Goal: Task Accomplishment & Management: Use online tool/utility

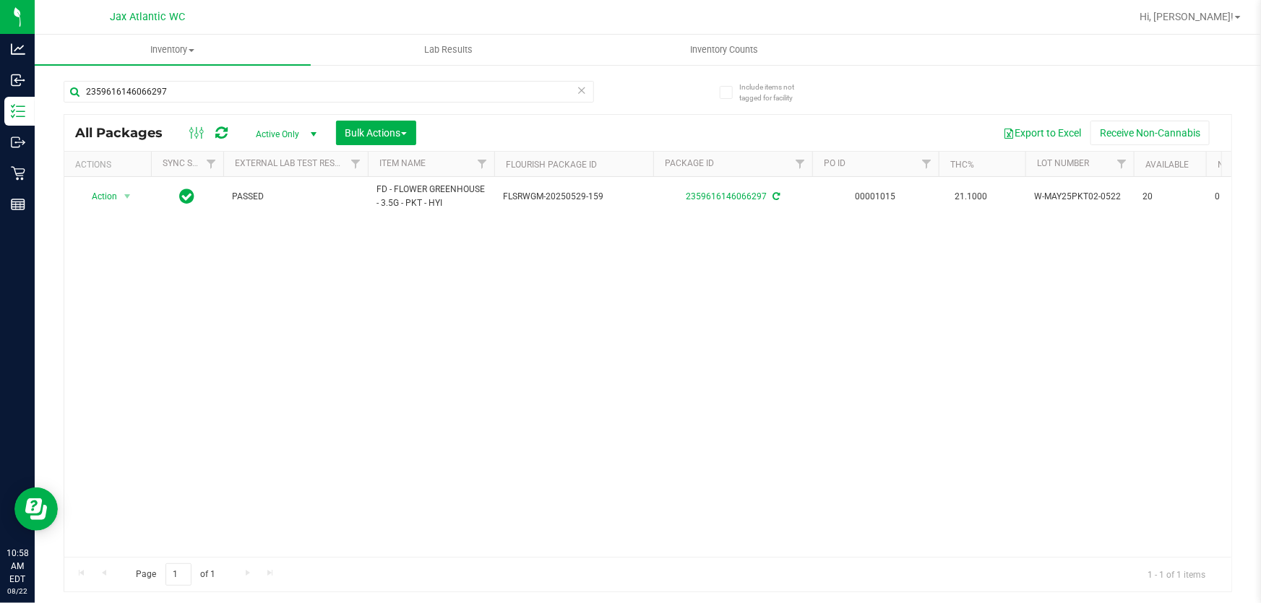
drag, startPoint x: 199, startPoint y: 103, endPoint x: 116, endPoint y: 108, distance: 84.0
click at [32, 94] on div "Analytics Inbound Inventory Outbound Retail Reports 10:58 AM EDT [DATE] 08/22 J…" at bounding box center [630, 301] width 1261 height 603
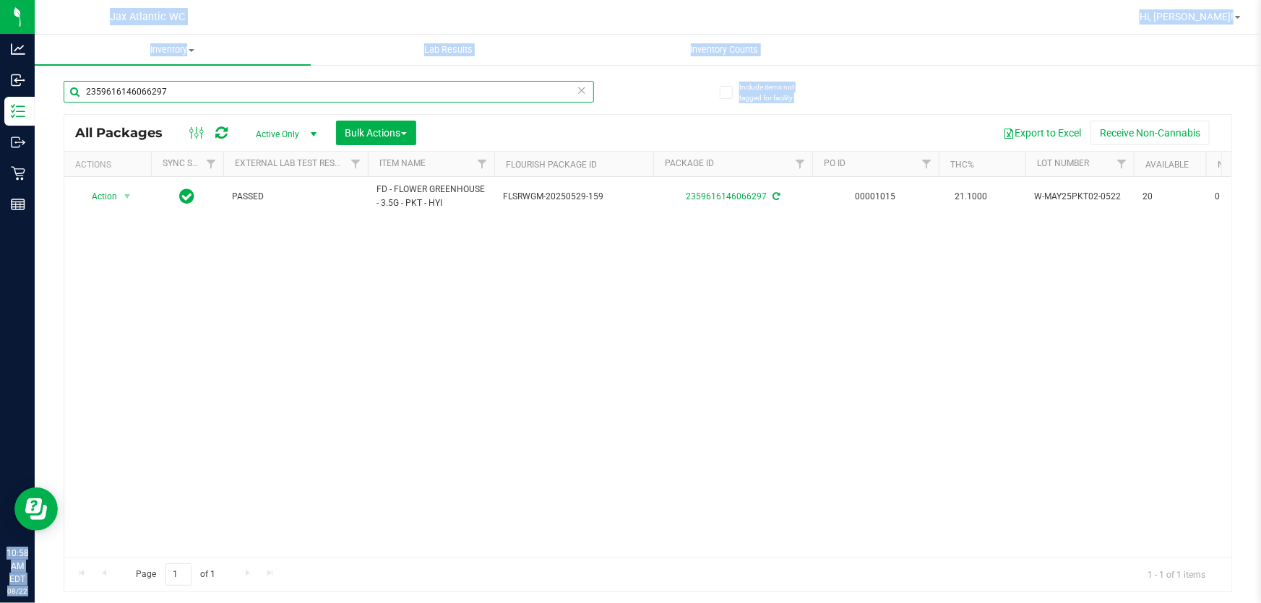
click at [281, 83] on input "2359616146066297" at bounding box center [329, 92] width 530 height 22
click at [198, 84] on input "2359616146066297" at bounding box center [329, 92] width 530 height 22
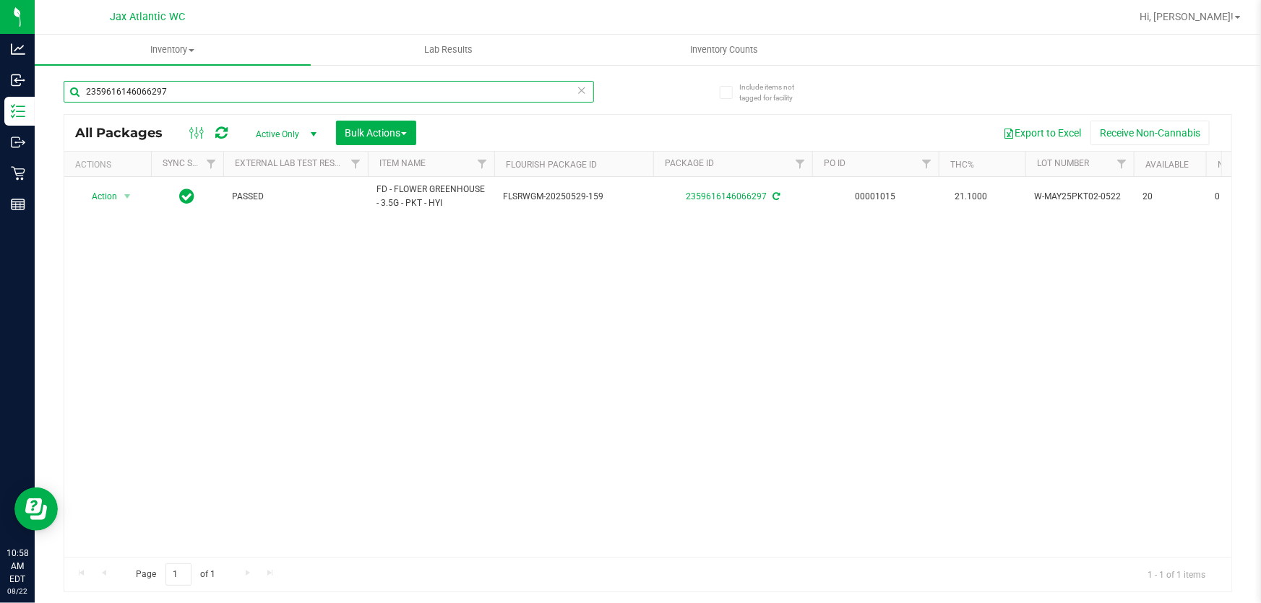
click at [198, 84] on input "2359616146066297" at bounding box center [329, 92] width 530 height 22
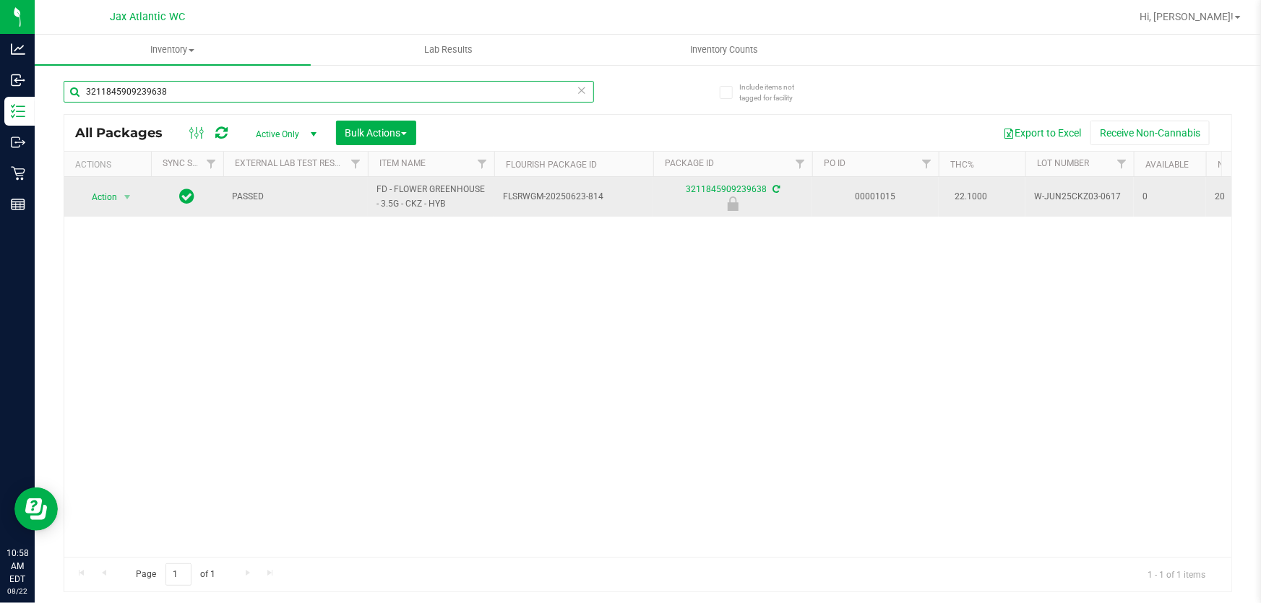
type input "3211845909239638"
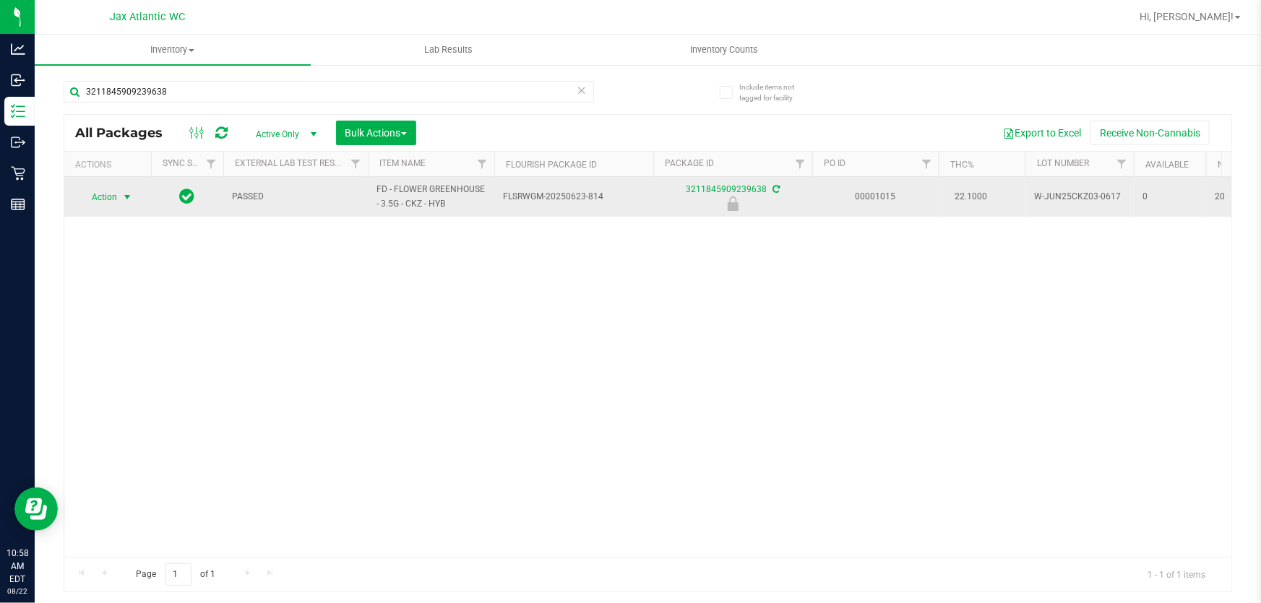
drag, startPoint x: 120, startPoint y: 188, endPoint x: 116, endPoint y: 199, distance: 12.3
click at [118, 195] on span "select" at bounding box center [127, 197] width 18 height 20
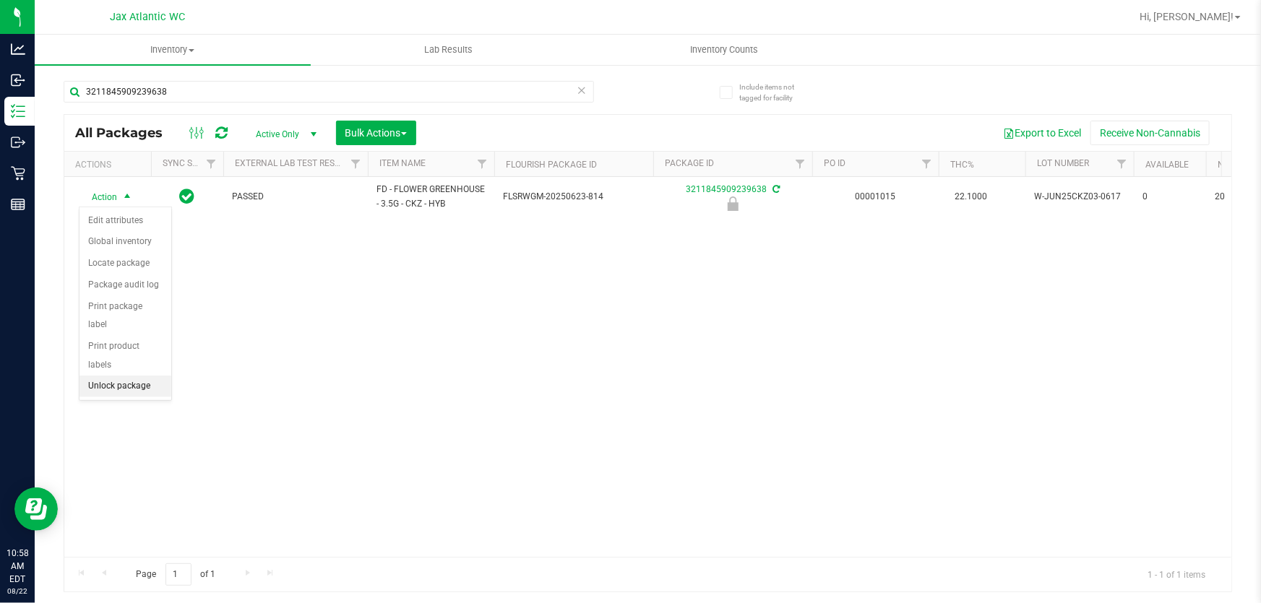
click at [144, 376] on li "Unlock package" at bounding box center [125, 387] width 92 height 22
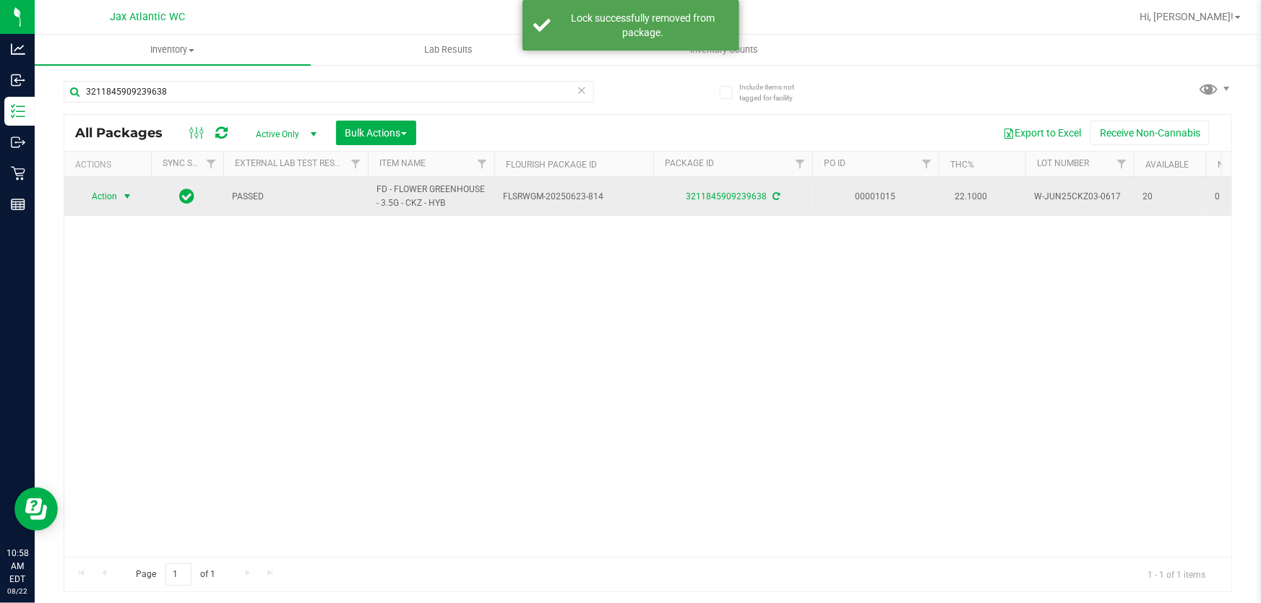
click at [94, 200] on span "Action" at bounding box center [98, 196] width 39 height 20
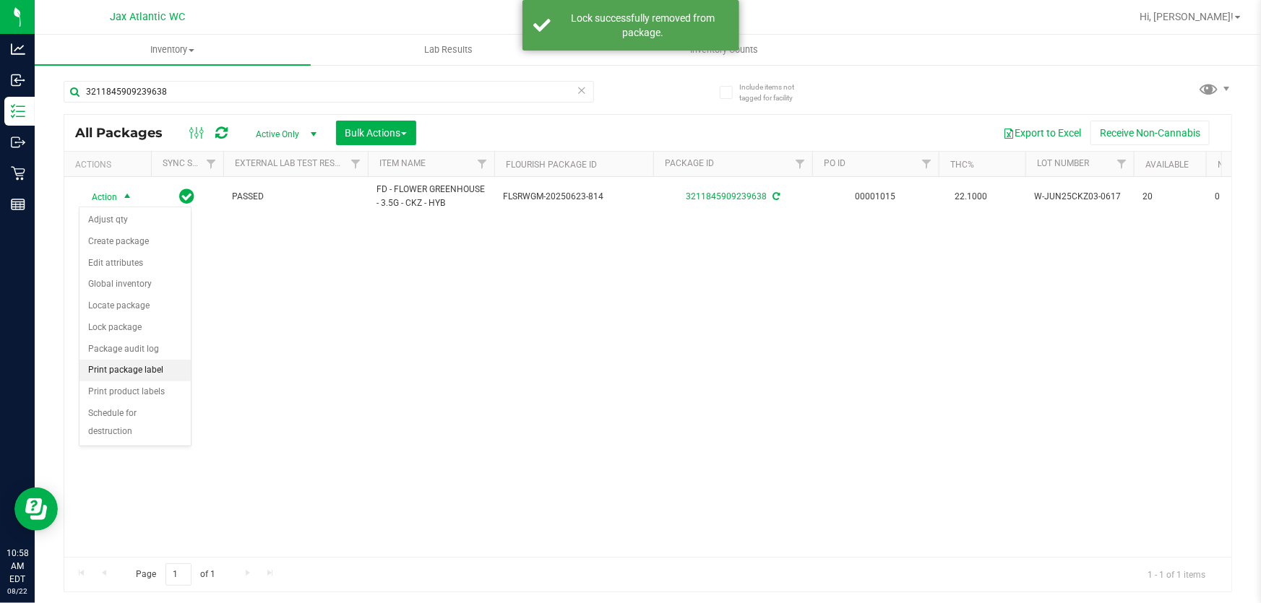
click at [140, 371] on li "Print package label" at bounding box center [134, 371] width 111 height 22
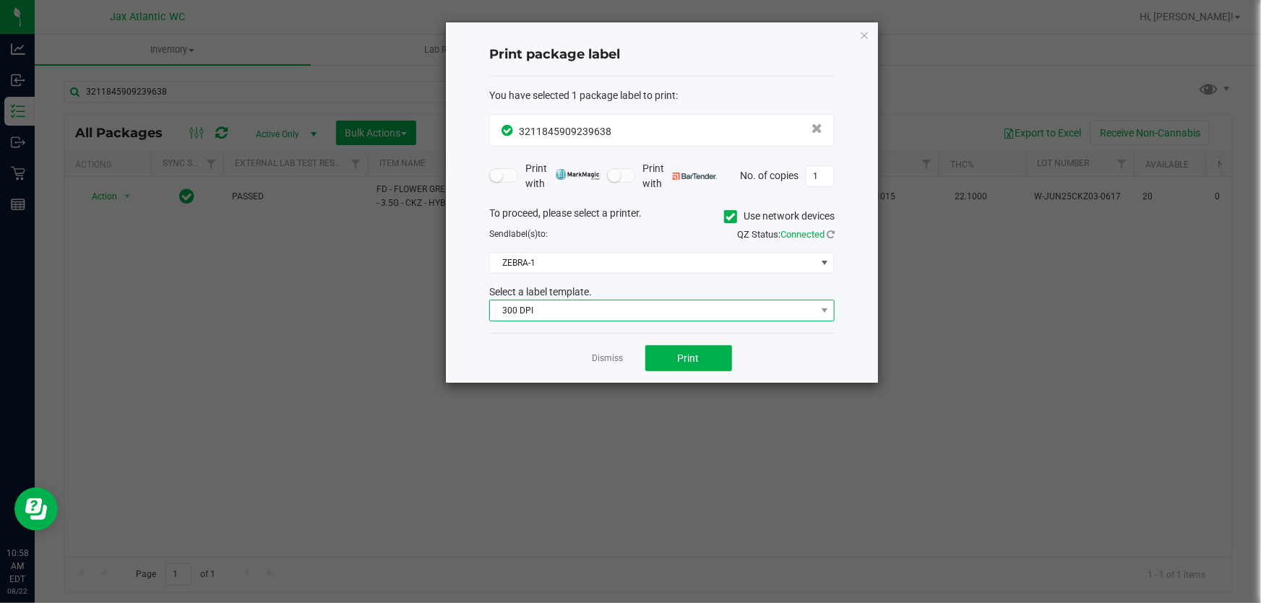
click at [609, 320] on span "300 DPI" at bounding box center [661, 311] width 345 height 22
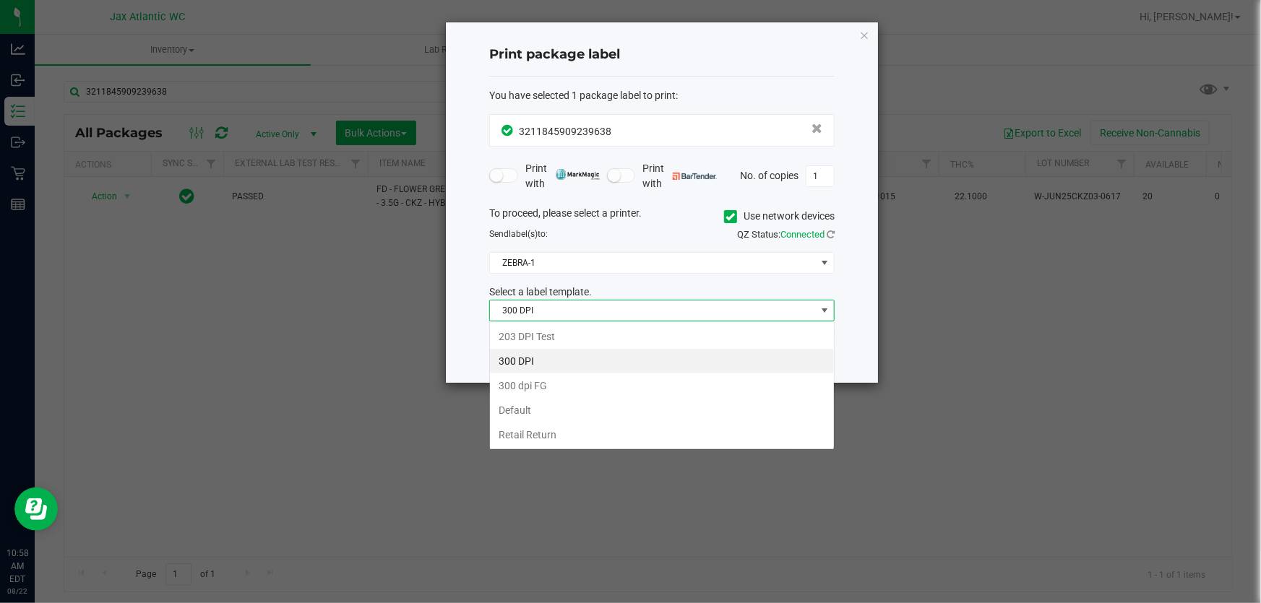
scroll to position [22, 345]
click at [535, 336] on li "203 DPI Test" at bounding box center [662, 336] width 344 height 25
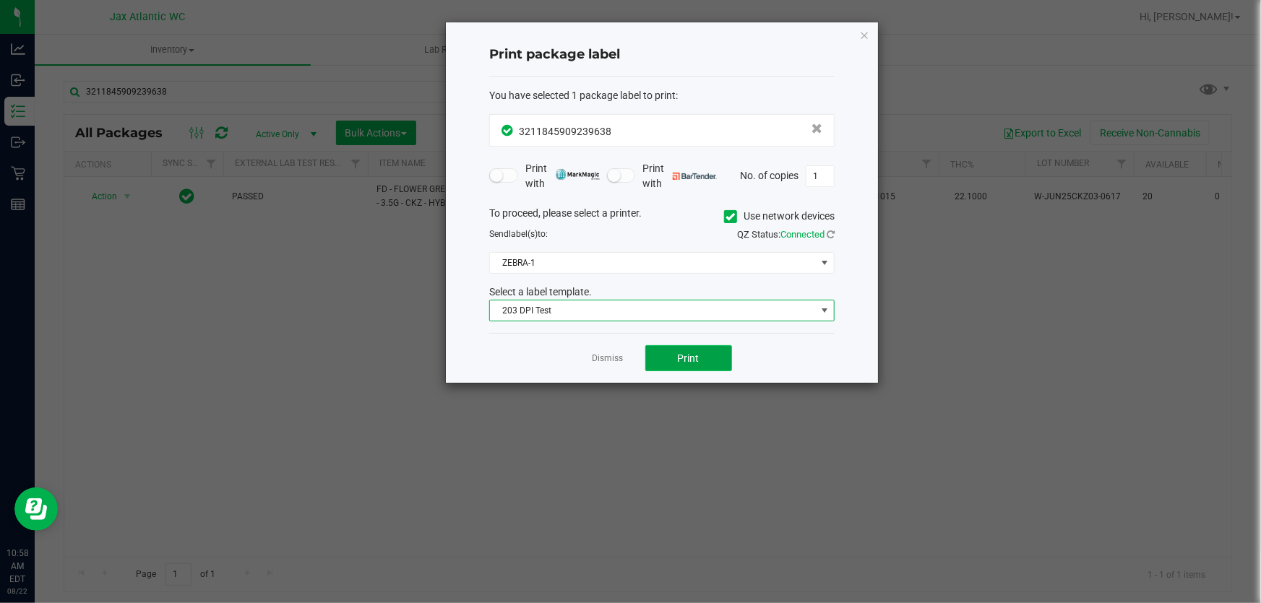
click at [647, 355] on button "Print" at bounding box center [688, 358] width 87 height 26
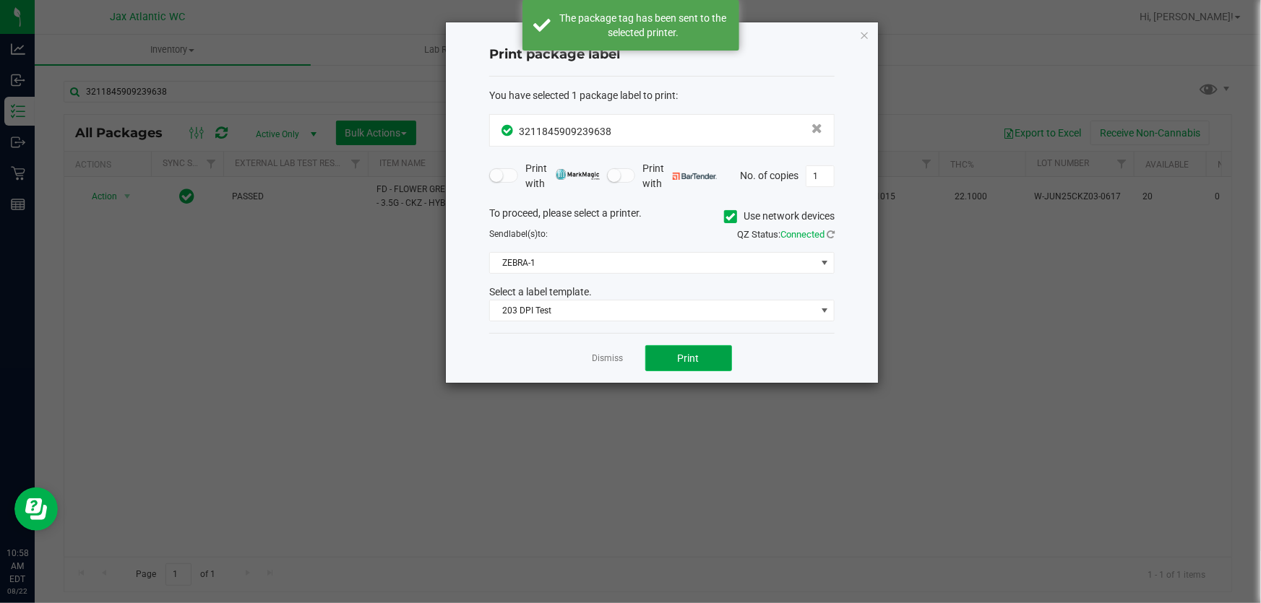
click at [686, 353] on span "Print" at bounding box center [689, 359] width 22 height 12
click at [595, 353] on link "Dismiss" at bounding box center [607, 359] width 31 height 12
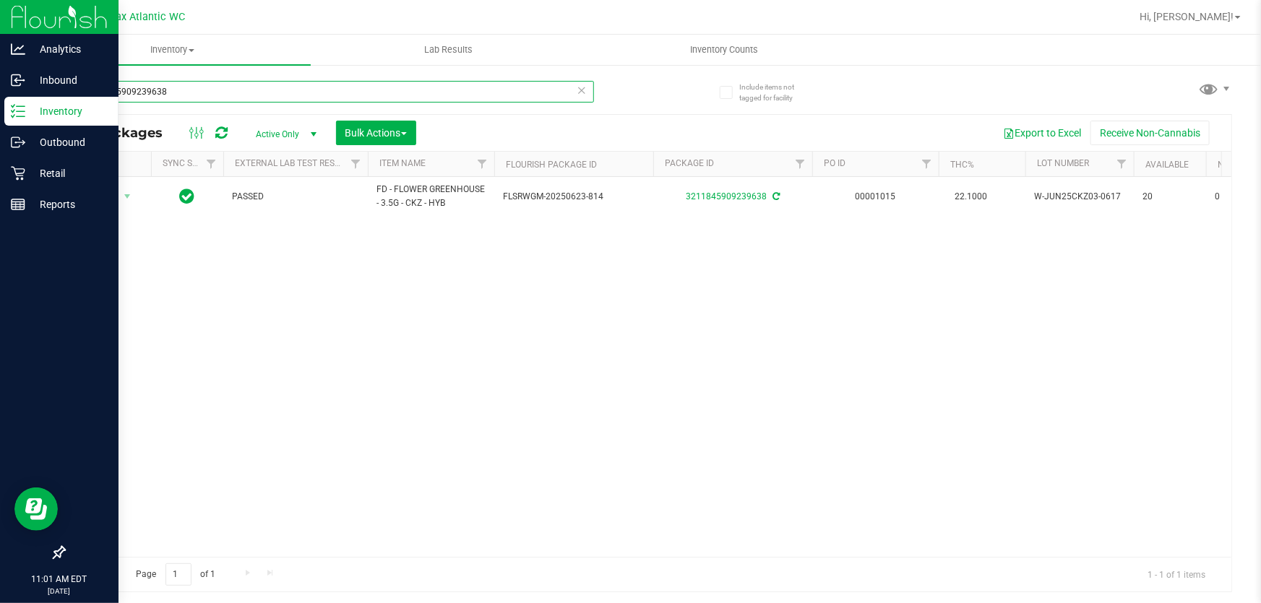
drag, startPoint x: 131, startPoint y: 90, endPoint x: 0, endPoint y: 104, distance: 132.3
click at [0, 105] on div "Analytics Inbound Inventory Outbound Retail Reports 11:01 AM EDT [DATE] 08/22 J…" at bounding box center [630, 301] width 1261 height 603
drag, startPoint x: 272, startPoint y: 95, endPoint x: 0, endPoint y: 114, distance: 272.3
click at [0, 114] on div "Analytics Inbound Inventory Outbound Retail Reports 11:01 AM EDT [DATE] 08/22 J…" at bounding box center [630, 301] width 1261 height 603
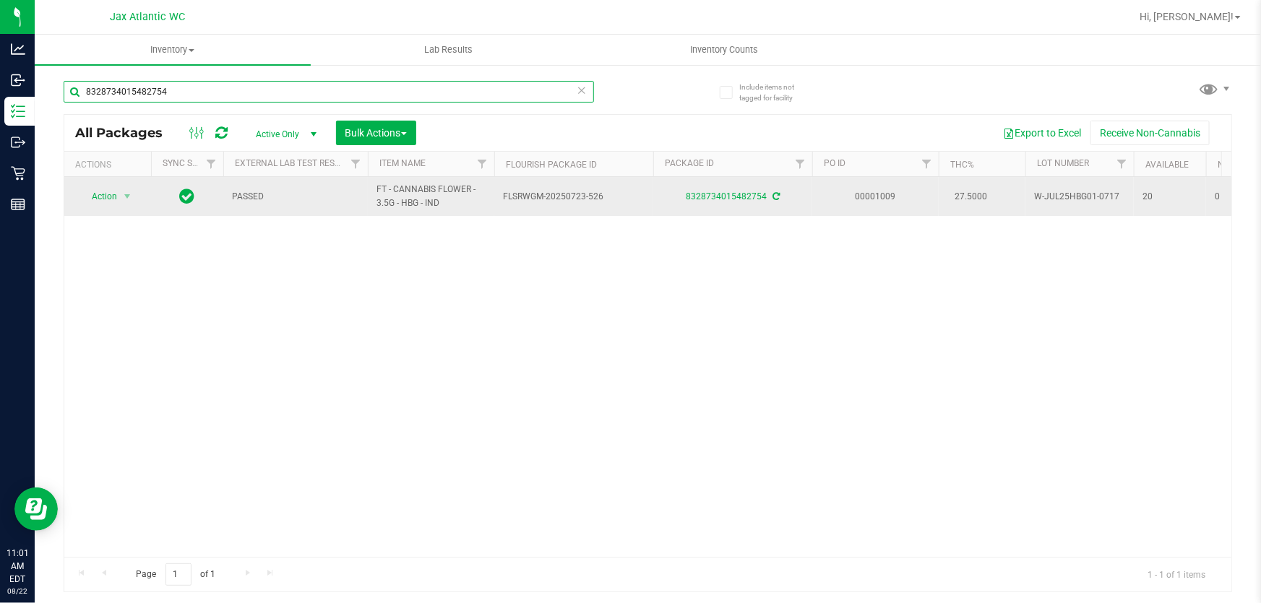
type input "8328734015482754"
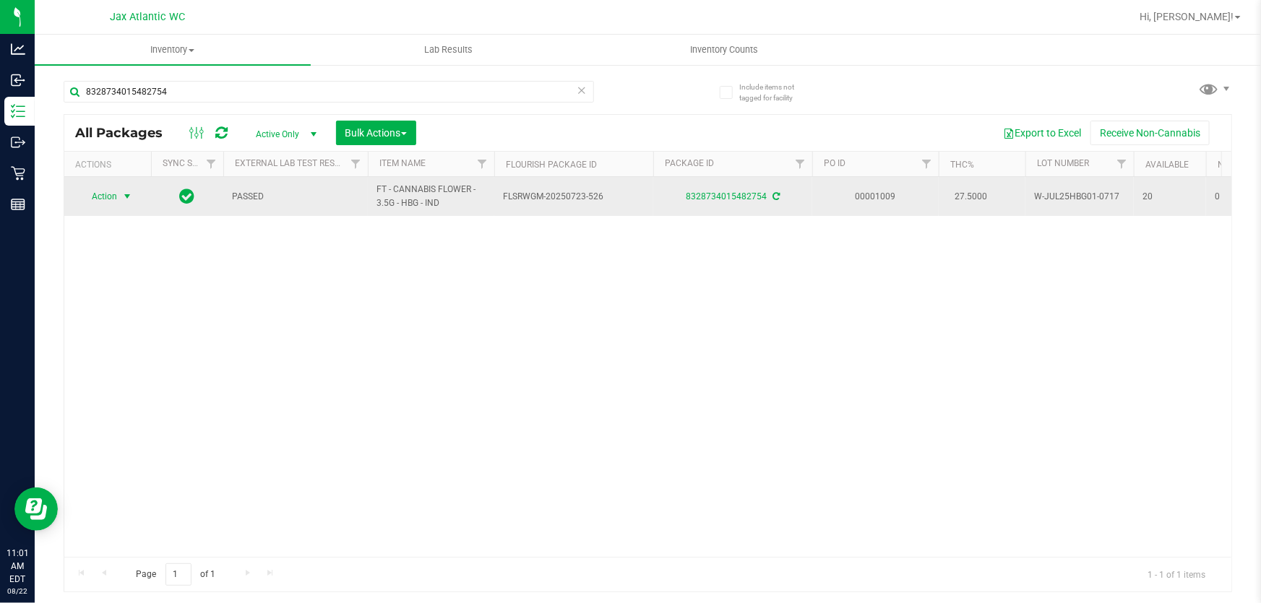
click at [105, 197] on span "Action" at bounding box center [98, 196] width 39 height 20
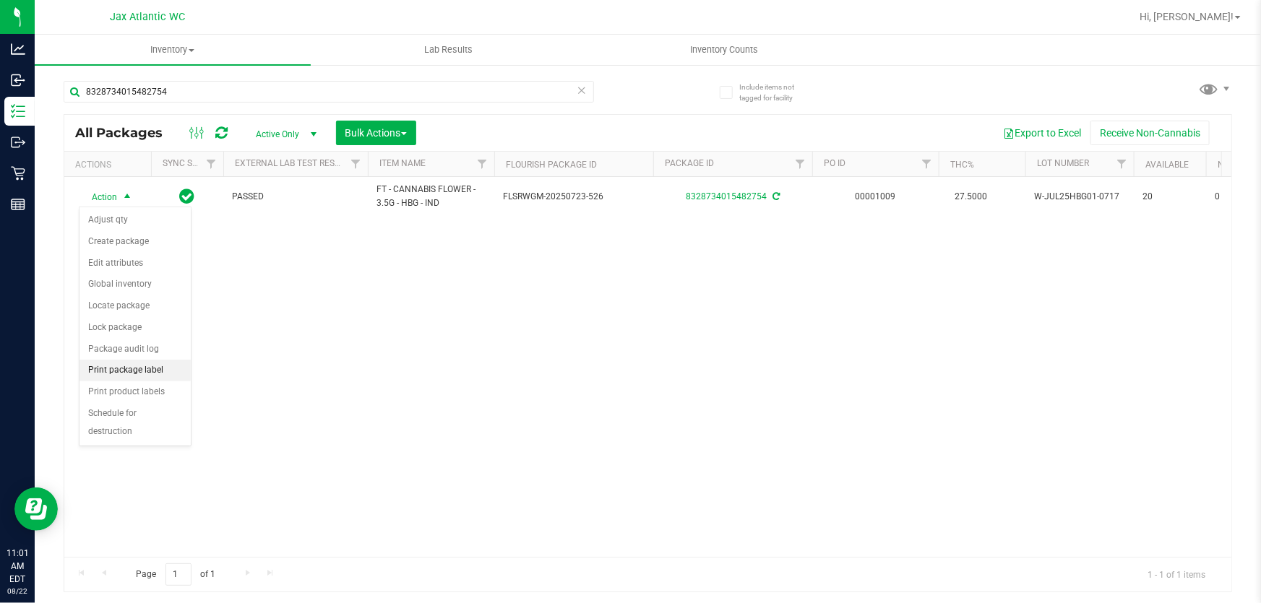
drag, startPoint x: 144, startPoint y: 373, endPoint x: 156, endPoint y: 363, distance: 15.9
click at [144, 373] on li "Print package label" at bounding box center [134, 371] width 111 height 22
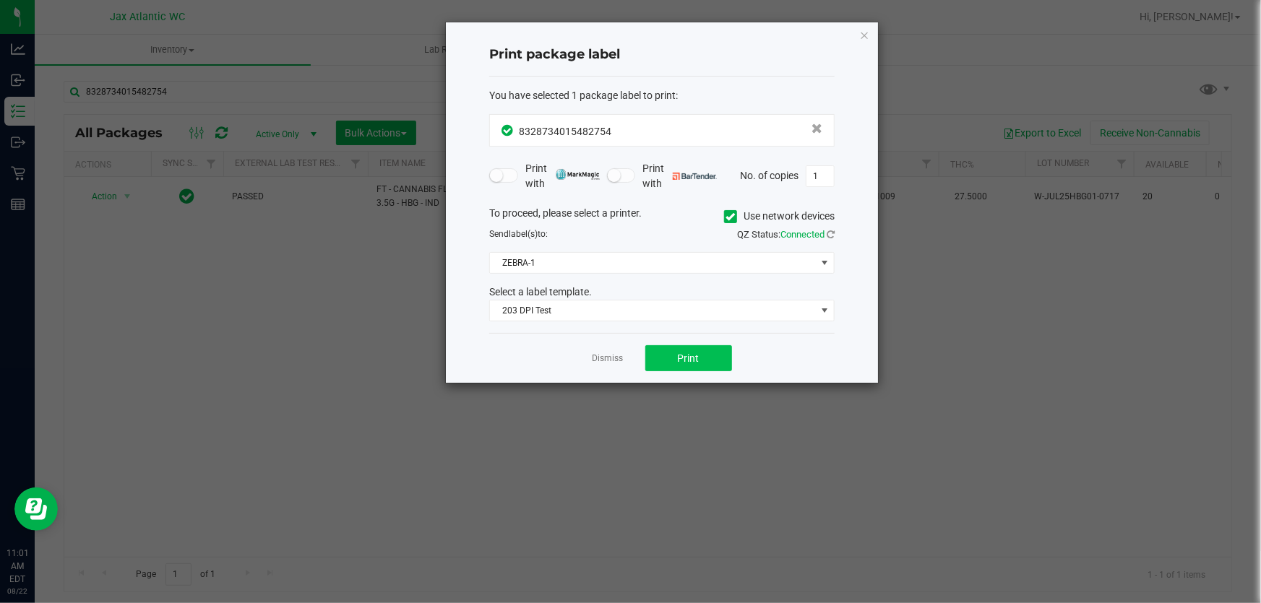
click at [701, 356] on button "Print" at bounding box center [688, 358] width 87 height 26
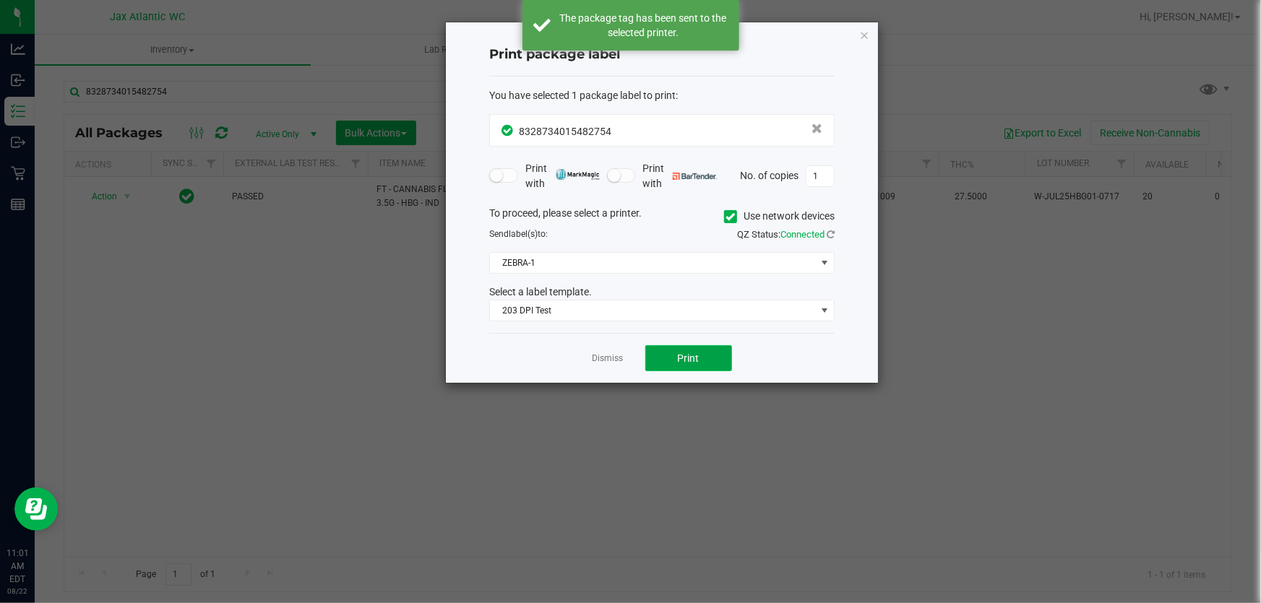
click at [701, 356] on button "Print" at bounding box center [688, 358] width 87 height 26
